Goal: Task Accomplishment & Management: Complete application form

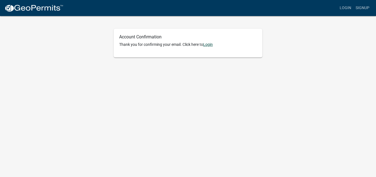
click at [210, 45] on link "Login" at bounding box center [208, 44] width 10 height 4
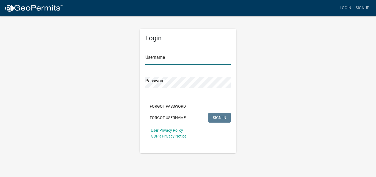
type input "[PERSON_NAME]"
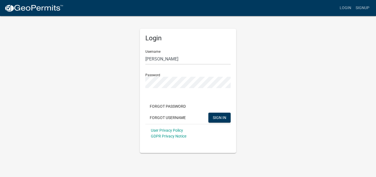
drag, startPoint x: 280, startPoint y: 86, endPoint x: 277, endPoint y: 90, distance: 4.7
click at [281, 86] on div "Login Username Lisa Thalmann Password Forgot Password Forgot Username SIGN IN U…" at bounding box center [188, 83] width 314 height 137
click at [216, 114] on button "SIGN IN" at bounding box center [220, 117] width 22 height 10
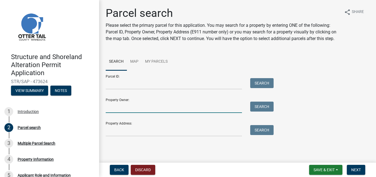
click at [169, 113] on input "Property Owner:" at bounding box center [174, 106] width 136 height 11
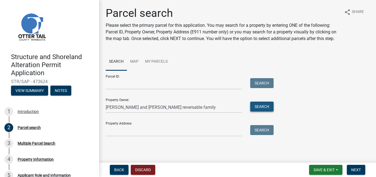
click at [266, 111] on button "Search" at bounding box center [261, 106] width 23 height 10
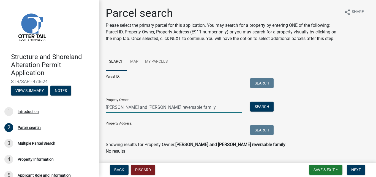
click at [172, 113] on input "[PERSON_NAME] and [PERSON_NAME] reversable family" at bounding box center [174, 106] width 136 height 11
click at [203, 113] on input "[PERSON_NAME] and [PERSON_NAME] reversible family" at bounding box center [174, 106] width 136 height 11
click at [265, 111] on button "Search" at bounding box center [261, 106] width 23 height 10
click at [201, 112] on input "[PERSON_NAME] and [PERSON_NAME] reversible family" at bounding box center [174, 106] width 136 height 11
click at [204, 113] on input "[PERSON_NAME] and [PERSON_NAME] reversible family" at bounding box center [174, 106] width 136 height 11
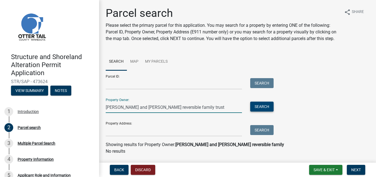
type input "[PERSON_NAME] and [PERSON_NAME] reversible family trust"
click at [268, 111] on button "Search" at bounding box center [261, 106] width 23 height 10
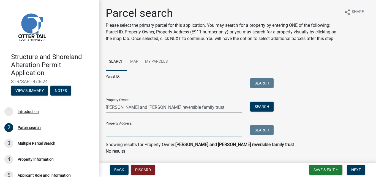
click at [143, 136] on input "Property Address:" at bounding box center [174, 130] width 136 height 11
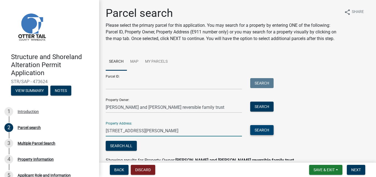
type input "[STREET_ADDRESS][PERSON_NAME]"
click at [262, 135] on button "Search" at bounding box center [261, 130] width 23 height 10
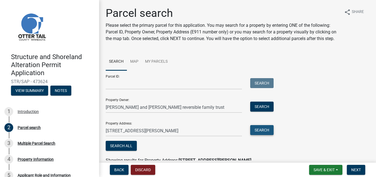
click at [265, 135] on button "Search" at bounding box center [261, 130] width 23 height 10
drag, startPoint x: 207, startPoint y: 115, endPoint x: 101, endPoint y: 113, distance: 106.1
click at [101, 113] on div "Parcel search Please select the primary parcel for this application. You may se…" at bounding box center [237, 91] width 277 height 168
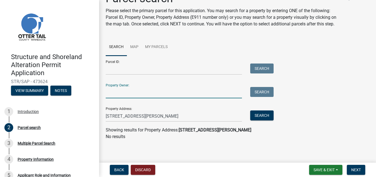
scroll to position [22, 0]
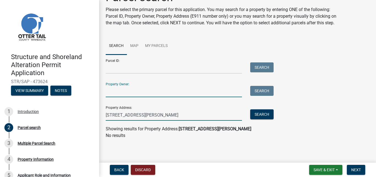
click at [136, 114] on input "[STREET_ADDRESS][PERSON_NAME]" at bounding box center [174, 114] width 136 height 11
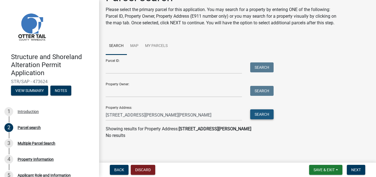
click at [264, 114] on button "Search" at bounding box center [261, 114] width 23 height 10
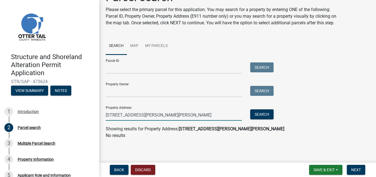
click at [142, 115] on input "[STREET_ADDRESS][PERSON_NAME][PERSON_NAME]" at bounding box center [174, 114] width 136 height 11
click at [260, 115] on button "Search" at bounding box center [261, 114] width 23 height 10
click at [183, 115] on input "[STREET_ADDRESS][PERSON_NAME]" at bounding box center [174, 114] width 136 height 11
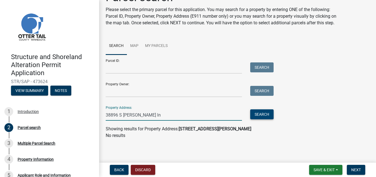
click at [264, 115] on button "Search" at bounding box center [261, 114] width 23 height 10
drag, startPoint x: 142, startPoint y: 111, endPoint x: 152, endPoint y: 112, distance: 9.1
click at [144, 111] on input "38896 S [PERSON_NAME] ln" at bounding box center [174, 114] width 136 height 11
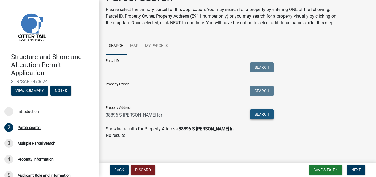
click at [262, 115] on button "Search" at bounding box center [261, 114] width 23 height 10
click at [145, 114] on input "38896 S [PERSON_NAME] ldr" at bounding box center [174, 114] width 136 height 11
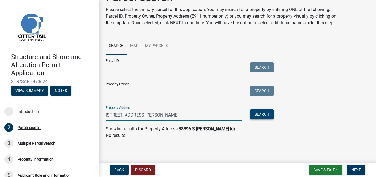
type input "[STREET_ADDRESS][PERSON_NAME]"
click at [258, 115] on button "Search" at bounding box center [261, 114] width 23 height 10
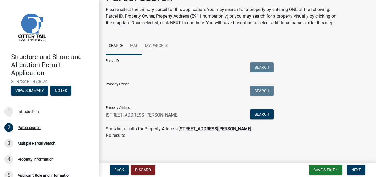
click at [136, 45] on link "Map" at bounding box center [134, 46] width 15 height 18
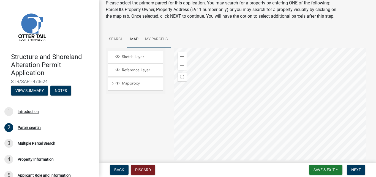
click at [159, 45] on link "My Parcels" at bounding box center [156, 40] width 29 height 18
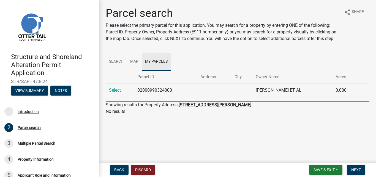
scroll to position [0, 0]
click at [174, 88] on td "02000990324000" at bounding box center [165, 90] width 63 height 14
click at [118, 62] on link "Search" at bounding box center [116, 62] width 21 height 18
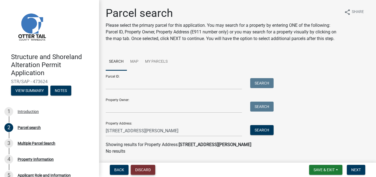
click at [139, 168] on button "Discard" at bounding box center [143, 170] width 25 height 10
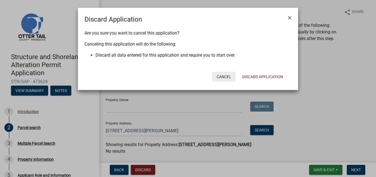
click at [222, 75] on button "Cancel" at bounding box center [223, 77] width 23 height 10
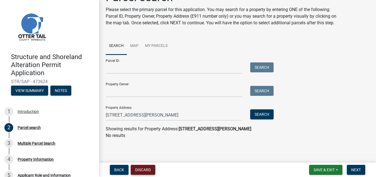
scroll to position [22, 0]
click at [148, 115] on input "[STREET_ADDRESS][PERSON_NAME]" at bounding box center [174, 114] width 136 height 11
drag, startPoint x: 148, startPoint y: 115, endPoint x: 145, endPoint y: 115, distance: 2.8
click at [145, 115] on input "[STREET_ADDRESS][PERSON_NAME]" at bounding box center [174, 114] width 136 height 11
drag, startPoint x: 144, startPoint y: 115, endPoint x: 98, endPoint y: 117, distance: 46.1
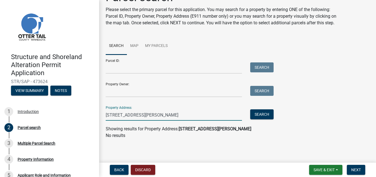
click at [98, 117] on div "Structure and Shoreland Alteration Permit Application STR/SAP - 473624 View Sum…" at bounding box center [188, 88] width 376 height 177
drag, startPoint x: 137, startPoint y: 113, endPoint x: 334, endPoint y: 124, distance: 197.1
click at [334, 124] on wm-search-parcel-data-activity-input "Search Map My Parcels Parcel ID: Search Property Owner: Search Property Address…" at bounding box center [238, 87] width 264 height 101
drag, startPoint x: 147, startPoint y: 114, endPoint x: 106, endPoint y: 117, distance: 40.4
click at [106, 117] on input "[STREET_ADDRESS][PERSON_NAME]" at bounding box center [174, 114] width 136 height 11
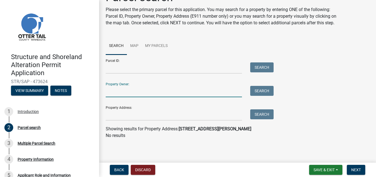
click at [115, 90] on input "Property Owner:" at bounding box center [174, 91] width 136 height 11
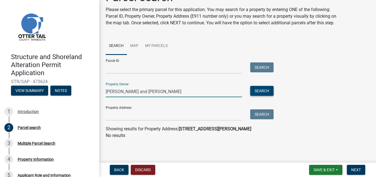
type input "[PERSON_NAME] and [PERSON_NAME]"
click at [258, 91] on button "Search" at bounding box center [261, 91] width 23 height 10
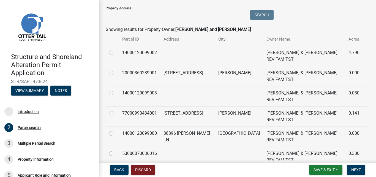
scroll to position [123, 0]
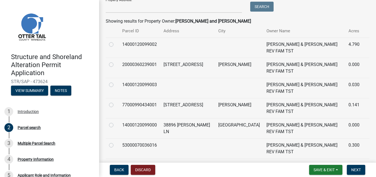
click at [116, 122] on label at bounding box center [116, 122] width 0 height 0
click at [116, 122] on input "radio" at bounding box center [118, 124] width 4 height 4
radio input "true"
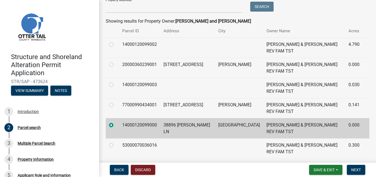
click at [116, 142] on label at bounding box center [116, 142] width 0 height 0
click at [116, 142] on input "radio" at bounding box center [118, 144] width 4 height 4
radio input "true"
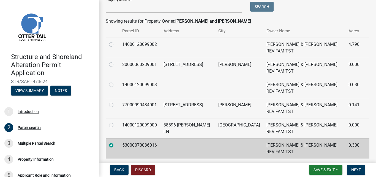
click at [116, 41] on label at bounding box center [116, 41] width 0 height 0
click at [116, 45] on input "radio" at bounding box center [118, 43] width 4 height 4
radio input "true"
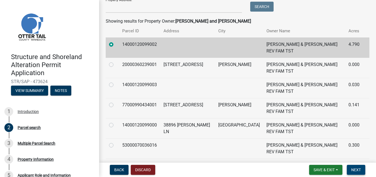
click at [360, 172] on button "Next" at bounding box center [356, 170] width 18 height 10
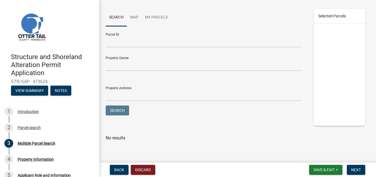
scroll to position [60, 0]
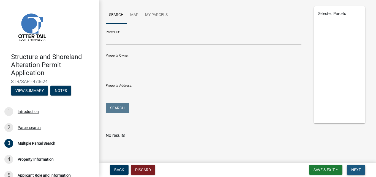
click at [360, 169] on span "Next" at bounding box center [357, 169] width 10 height 4
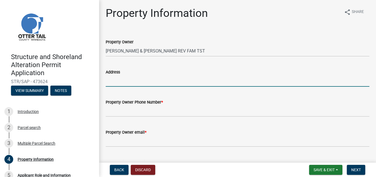
click at [159, 83] on input "Address" at bounding box center [238, 80] width 264 height 11
type input "[STREET_ADDRESS][PERSON_NAME]"
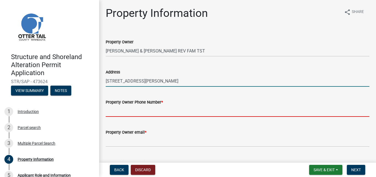
type input "2185351542"
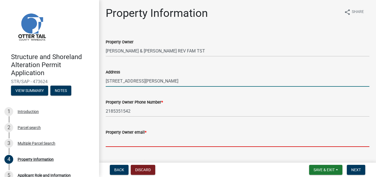
type input "[PERSON_NAME][EMAIL_ADDRESS][PERSON_NAME][PERSON_NAME][DOMAIN_NAME]"
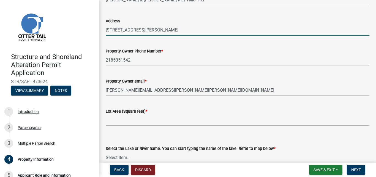
scroll to position [55, 0]
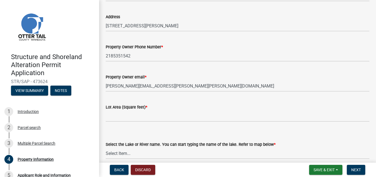
click at [155, 131] on div "Select the Lake or River name. You can start typing the name of the lake. Refer…" at bounding box center [238, 142] width 264 height 32
click at [118, 128] on div "Select the Lake or River name. You can start typing the name of the lake. Refer…" at bounding box center [238, 142] width 264 height 32
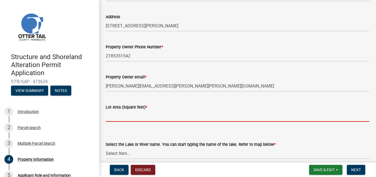
click at [169, 118] on input "text" at bounding box center [238, 115] width 264 height 11
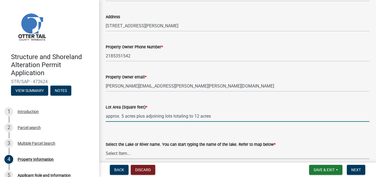
click at [139, 155] on select "Select Item... None [PERSON_NAME] 56-031 [PERSON_NAME] 56-118 [PERSON_NAME] 56-…" at bounding box center [238, 152] width 264 height 11
type input "0.512"
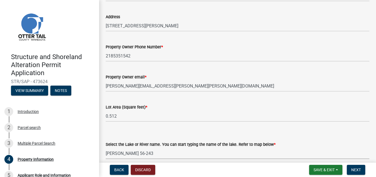
click at [106, 147] on select "Select Item... None [PERSON_NAME] 56-031 [PERSON_NAME] 56-118 [PERSON_NAME] 56-…" at bounding box center [238, 152] width 264 height 11
select select "f9d90a2a-c4f5-488f-96c4-739e752238e8"
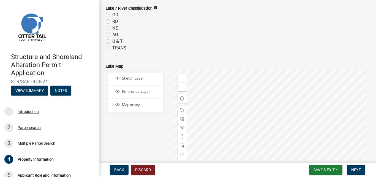
scroll to position [248, 0]
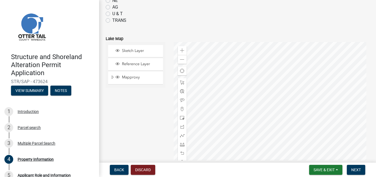
click at [257, 93] on div at bounding box center [272, 111] width 196 height 138
click at [208, 97] on div at bounding box center [272, 111] width 196 height 138
click at [208, 85] on div at bounding box center [272, 111] width 196 height 138
click at [266, 132] on div at bounding box center [272, 111] width 196 height 138
click at [279, 145] on div at bounding box center [272, 111] width 196 height 138
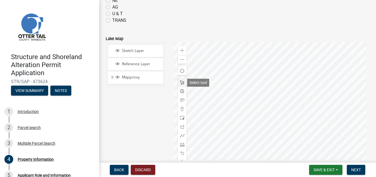
click at [183, 84] on span at bounding box center [182, 82] width 4 height 4
click at [213, 92] on div at bounding box center [272, 111] width 196 height 138
click at [362, 168] on button "Next" at bounding box center [356, 170] width 18 height 10
click at [360, 171] on span "Next" at bounding box center [357, 169] width 10 height 4
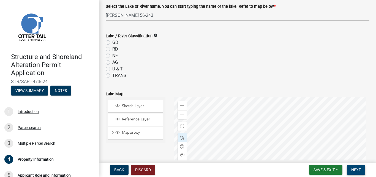
scroll to position [220, 0]
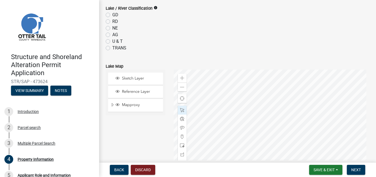
click at [235, 48] on div "TRANS" at bounding box center [238, 48] width 264 height 7
click at [112, 14] on label "GD" at bounding box center [115, 15] width 6 height 7
click at [112, 14] on input "GD" at bounding box center [114, 14] width 4 height 4
radio input "true"
click at [362, 172] on button "Next" at bounding box center [356, 170] width 18 height 10
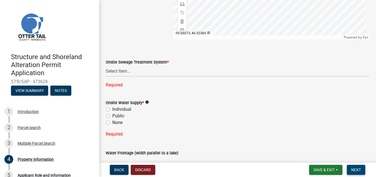
scroll to position [413, 0]
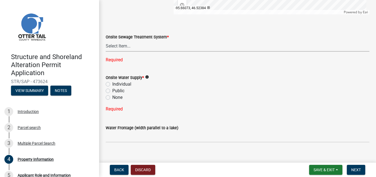
click at [131, 47] on select "Select Item... L&R Certificate of Compliance within 5yrs Compliance Inspection …" at bounding box center [238, 45] width 264 height 11
click at [106, 43] on select "Select Item... L&R Certificate of Compliance within 5yrs Compliance Inspection …" at bounding box center [238, 45] width 264 height 11
select select "9233bc03-43b7-4bc3-a622-0f4482adc204"
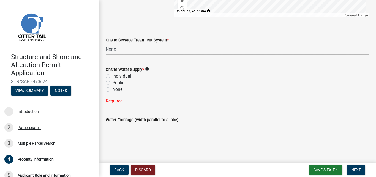
click at [112, 88] on label "None" at bounding box center [117, 89] width 10 height 7
click at [112, 88] on input "None" at bounding box center [114, 88] width 4 height 4
radio input "true"
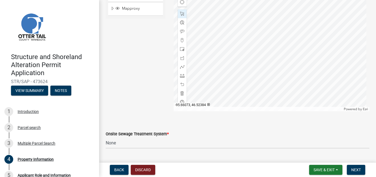
scroll to position [399, 0]
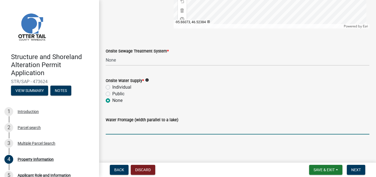
click at [137, 127] on input "Water Frontage (width parallel to a lake)" at bounding box center [238, 128] width 264 height 11
type input "30 feet"
click at [358, 172] on button "Next" at bounding box center [356, 170] width 18 height 10
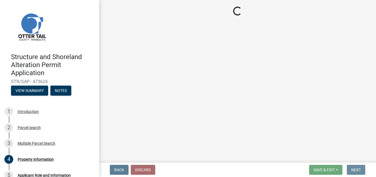
scroll to position [0, 0]
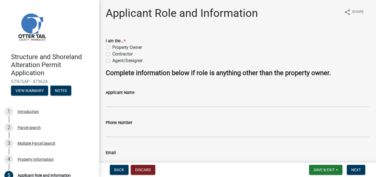
click at [112, 45] on label "Property Owner" at bounding box center [127, 47] width 30 height 7
click at [112, 45] on input "Property Owner" at bounding box center [114, 46] width 4 height 4
radio input "true"
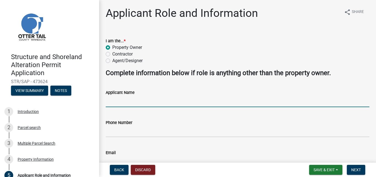
click at [173, 101] on input "Applicant Name" at bounding box center [238, 101] width 264 height 11
type input "[PERSON_NAME]"
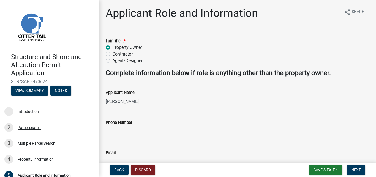
type input "2185351542"
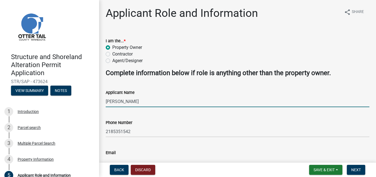
type input "[PERSON_NAME][EMAIL_ADDRESS][PERSON_NAME][PERSON_NAME][DOMAIN_NAME]"
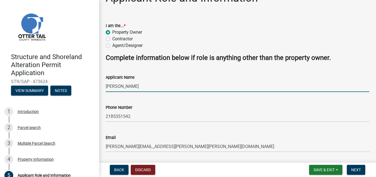
scroll to position [28, 0]
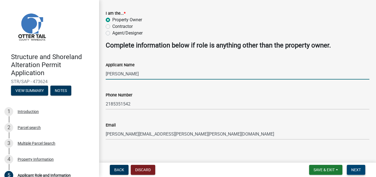
click at [361, 169] on span "Next" at bounding box center [357, 169] width 10 height 4
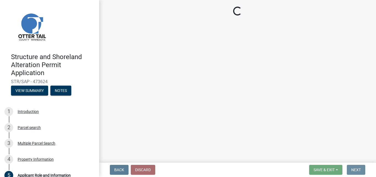
scroll to position [0, 0]
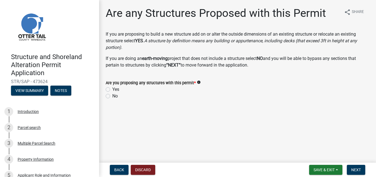
click at [112, 95] on label "No" at bounding box center [115, 96] width 6 height 7
click at [112, 95] on input "No" at bounding box center [114, 95] width 4 height 4
radio input "true"
click at [362, 170] on button "Next" at bounding box center [356, 170] width 18 height 10
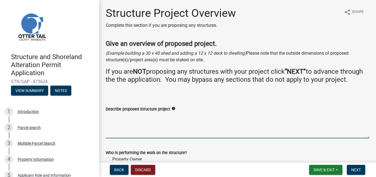
click at [143, 133] on textarea "Describe proposed Structure project" at bounding box center [238, 125] width 264 height 26
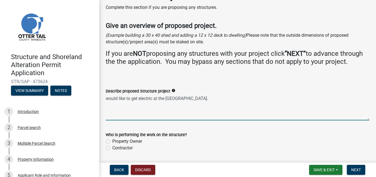
scroll to position [43, 0]
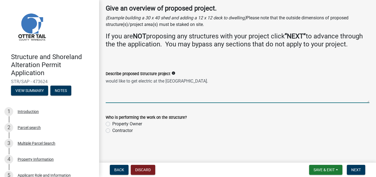
type textarea "would like to get electric at the [GEOGRAPHIC_DATA]."
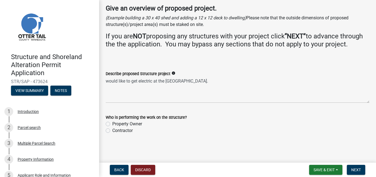
click at [112, 131] on label "Contractor" at bounding box center [122, 130] width 20 height 7
click at [112, 131] on input "Contractor" at bounding box center [114, 129] width 4 height 4
radio input "true"
click at [360, 169] on span "Next" at bounding box center [357, 169] width 10 height 4
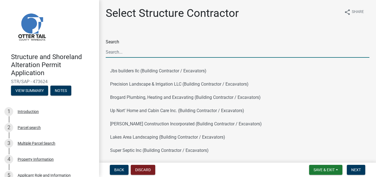
click at [138, 49] on input "Search" at bounding box center [238, 51] width 264 height 11
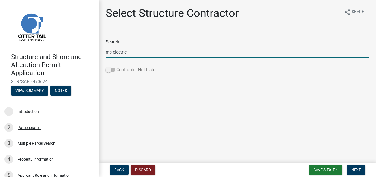
type input "ms electric"
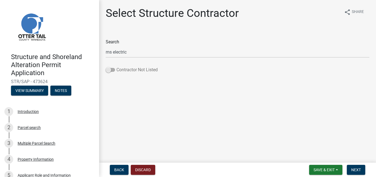
click at [111, 68] on span at bounding box center [110, 70] width 9 height 4
click at [117, 66] on input "Contractor Not Listed" at bounding box center [117, 66] width 0 height 0
drag, startPoint x: 357, startPoint y: 168, endPoint x: 358, endPoint y: 164, distance: 4.5
click at [358, 168] on span "Next" at bounding box center [357, 169] width 10 height 4
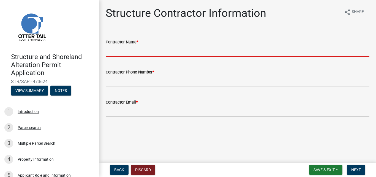
click at [162, 51] on input "Contractor Name *" at bounding box center [238, 50] width 264 height 11
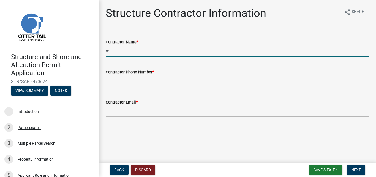
type input "m"
type input "MS electric - Missy"
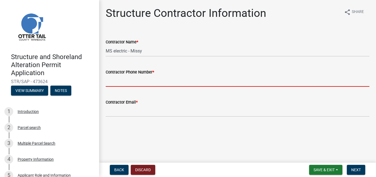
click at [170, 79] on input "Contractor Phone Number *" at bounding box center [238, 80] width 264 height 11
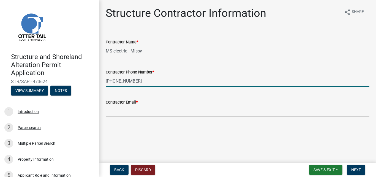
type input "[PHONE_NUMBER]"
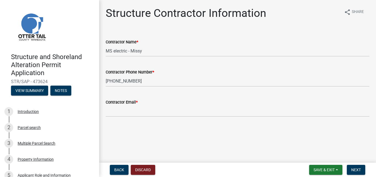
click at [163, 105] on div "Contractor Email *" at bounding box center [238, 102] width 264 height 7
click at [121, 129] on main "Structure Contractor Information share Share Contractor Name * MS electric - Mi…" at bounding box center [237, 80] width 277 height 160
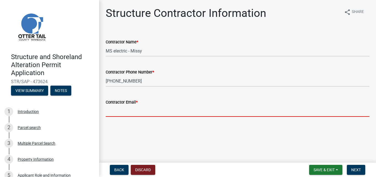
click at [121, 112] on input "Contractor Email *" at bounding box center [238, 110] width 264 height 11
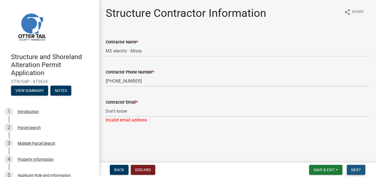
click at [357, 168] on span "Next" at bounding box center [357, 169] width 10 height 4
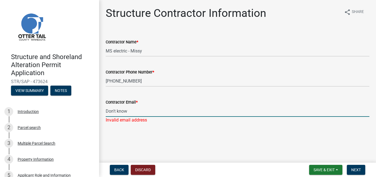
click at [132, 113] on input "Don't know" at bounding box center [238, 110] width 264 height 11
type input "Don't [EMAIL_ADDRESS][PERSON_NAME][DOMAIN_NAME]"
click at [180, 143] on main "Structure Contractor Information share Share Contractor Name * MS electric - Mi…" at bounding box center [237, 80] width 277 height 160
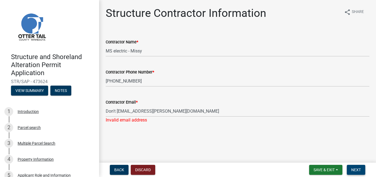
click at [359, 169] on span "Next" at bounding box center [357, 169] width 10 height 4
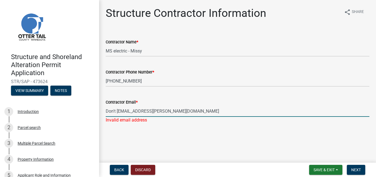
click at [150, 111] on input "Don't [EMAIL_ADDRESS][PERSON_NAME][DOMAIN_NAME]" at bounding box center [238, 110] width 264 height 11
drag, startPoint x: 150, startPoint y: 110, endPoint x: 101, endPoint y: 112, distance: 48.8
click at [101, 112] on div "Structure Contractor Information share Share Contractor Name * MS electric - Mi…" at bounding box center [237, 70] width 277 height 126
type input "[EMAIL_ADDRESS][DOMAIN_NAME]"
click at [192, 128] on main "Structure Contractor Information share Share Contractor Name * MS electric - Mi…" at bounding box center [237, 80] width 277 height 160
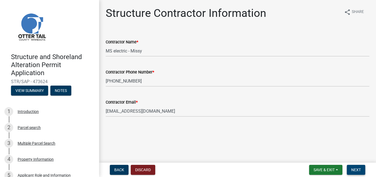
click at [359, 167] on span "Next" at bounding box center [357, 169] width 10 height 4
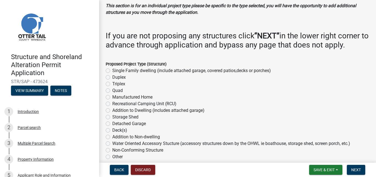
scroll to position [55, 0]
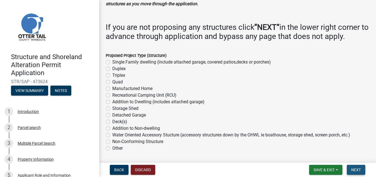
click at [356, 168] on span "Next" at bounding box center [357, 169] width 10 height 4
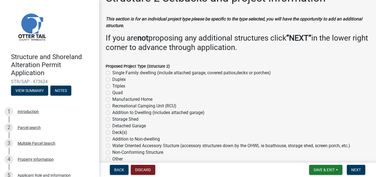
scroll to position [28, 0]
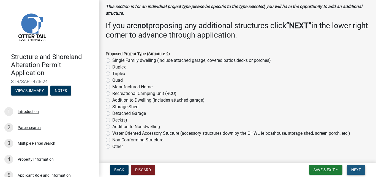
click at [355, 171] on span "Next" at bounding box center [357, 169] width 10 height 4
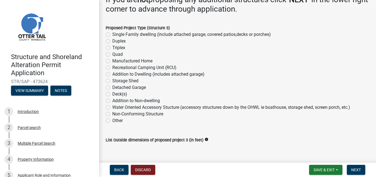
scroll to position [83, 0]
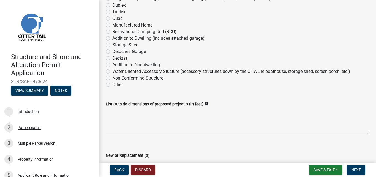
click at [112, 84] on label "Other" at bounding box center [117, 84] width 10 height 7
click at [112, 84] on input "Other" at bounding box center [114, 83] width 4 height 4
radio input "true"
click at [360, 170] on span "Next" at bounding box center [357, 169] width 10 height 4
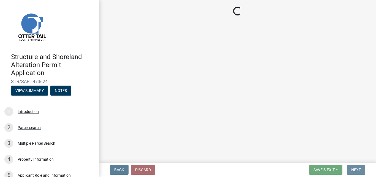
scroll to position [0, 0]
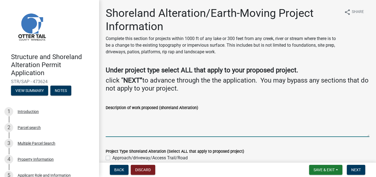
click at [137, 128] on textarea "Description of work proposed (shoreland Alteration)" at bounding box center [238, 124] width 264 height 26
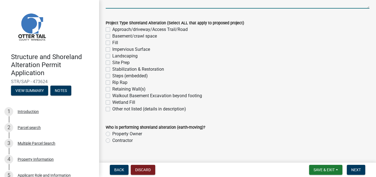
scroll to position [138, 0]
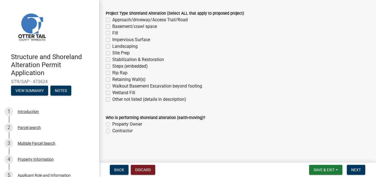
type textarea "putting electric at the shore"
click at [112, 99] on label "Other not listed (details in description)" at bounding box center [149, 99] width 74 height 7
click at [112, 99] on input "Other not listed (details in description)" at bounding box center [114, 98] width 4 height 4
checkbox input "true"
checkbox input "false"
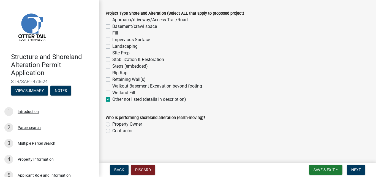
checkbox input "false"
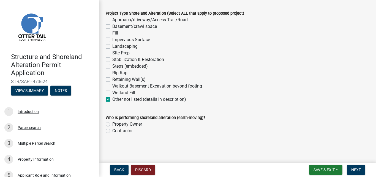
checkbox input "false"
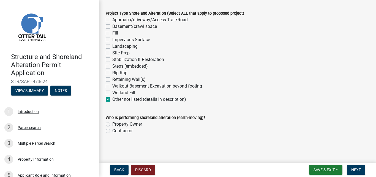
checkbox input "false"
checkbox input "true"
click at [112, 124] on label "Property Owner" at bounding box center [127, 124] width 30 height 7
click at [112, 124] on input "Property Owner" at bounding box center [114, 123] width 4 height 4
radio input "true"
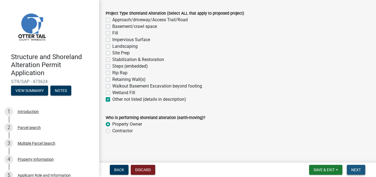
drag, startPoint x: 357, startPoint y: 169, endPoint x: 351, endPoint y: 171, distance: 6.0
click at [357, 170] on span "Next" at bounding box center [357, 169] width 10 height 4
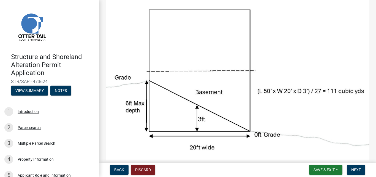
scroll to position [83, 0]
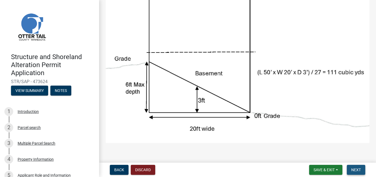
click at [360, 168] on span "Next" at bounding box center [357, 169] width 10 height 4
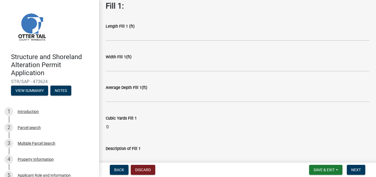
scroll to position [55, 0]
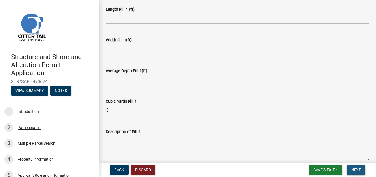
click at [357, 171] on span "Next" at bounding box center [357, 169] width 10 height 4
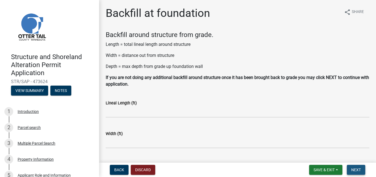
click at [358, 173] on button "Next" at bounding box center [356, 170] width 18 height 10
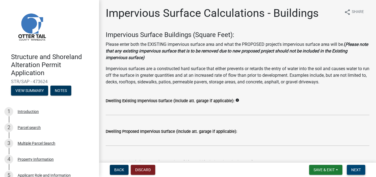
click at [355, 166] on button "Next" at bounding box center [356, 170] width 18 height 10
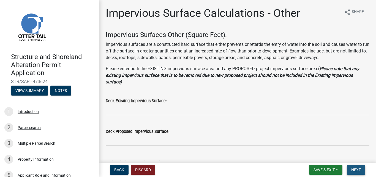
click at [355, 166] on button "Next" at bounding box center [356, 170] width 18 height 10
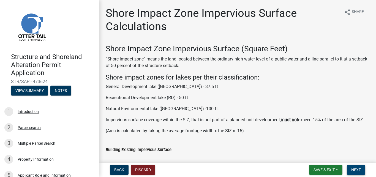
click at [355, 166] on button "Next" at bounding box center [356, 170] width 18 height 10
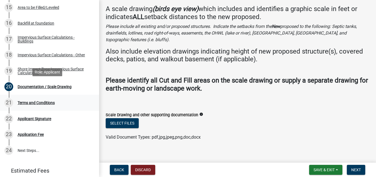
scroll to position [347, 0]
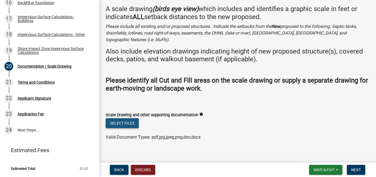
click at [130, 118] on button "Select files" at bounding box center [122, 123] width 33 height 10
click at [326, 171] on span "Save & Exit" at bounding box center [324, 169] width 21 height 4
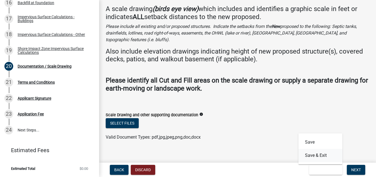
click at [318, 155] on button "Save & Exit" at bounding box center [321, 155] width 44 height 13
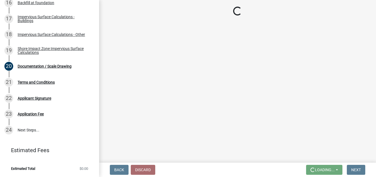
scroll to position [0, 0]
